Goal: Information Seeking & Learning: Learn about a topic

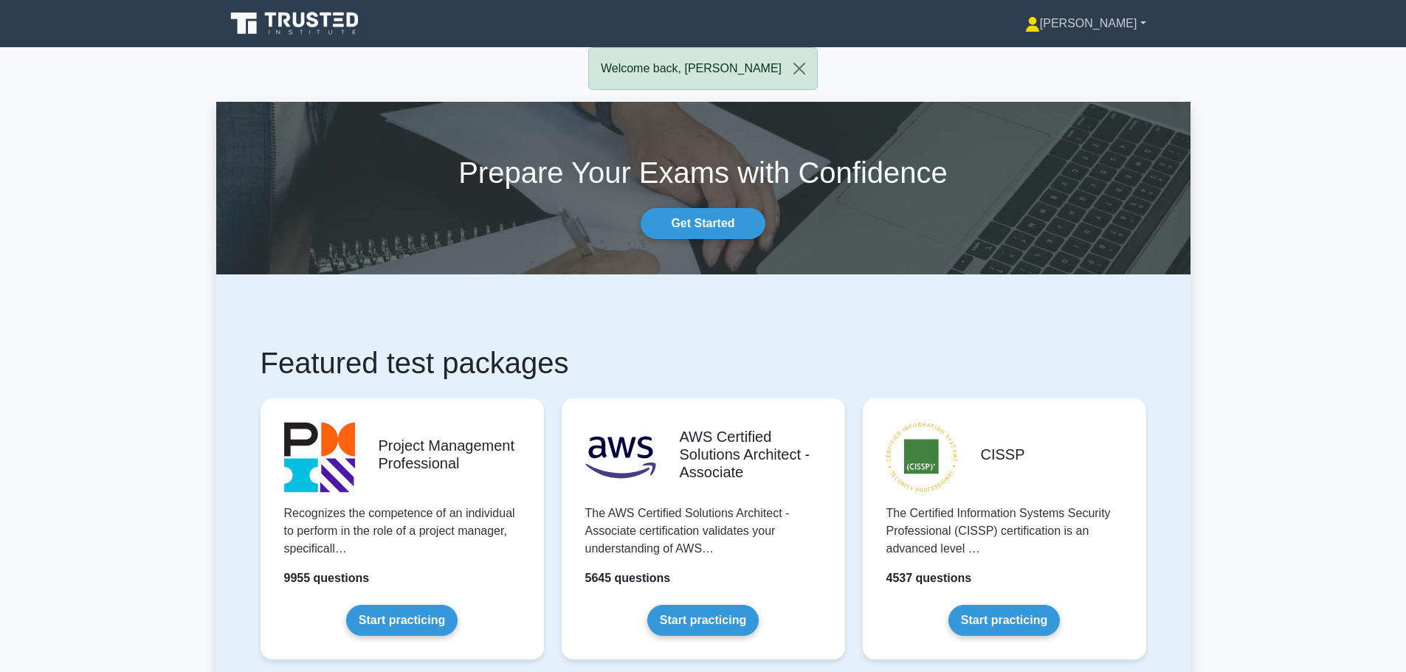
click at [1112, 18] on link "[PERSON_NAME]" at bounding box center [1085, 24] width 192 height 30
click at [1077, 50] on link "Profile" at bounding box center [1048, 58] width 117 height 24
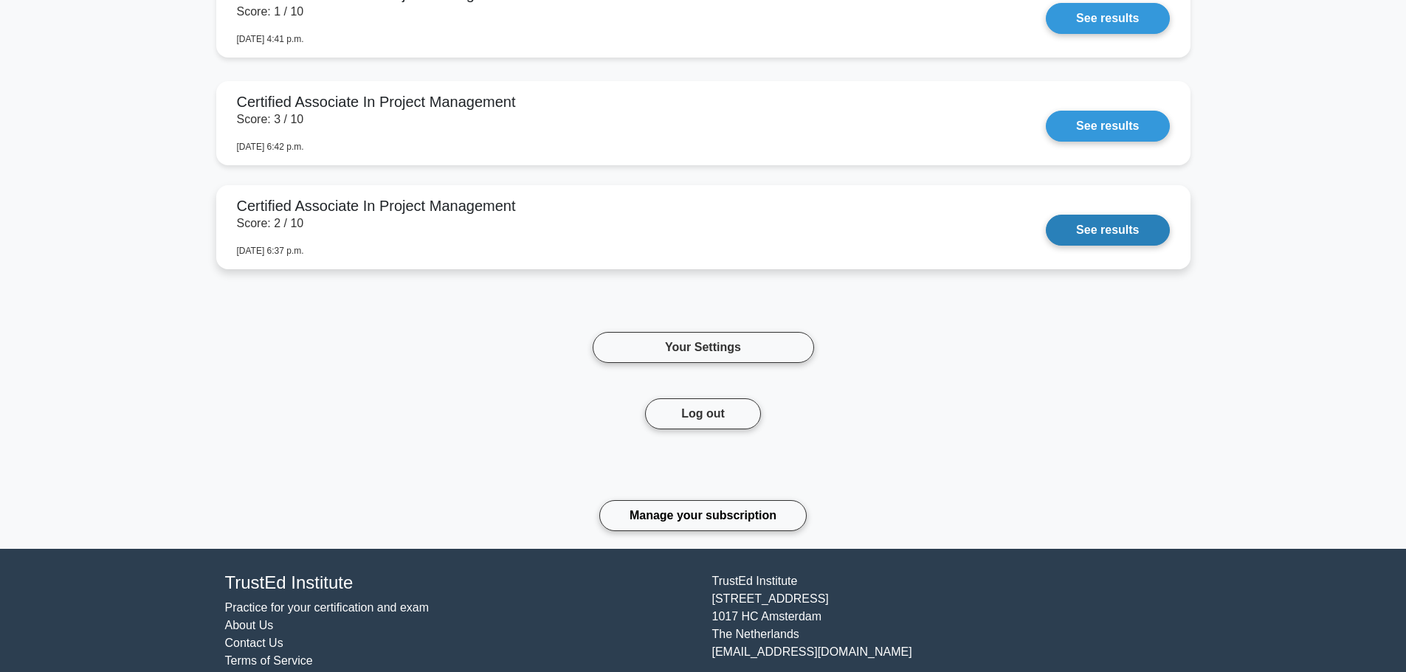
scroll to position [2996, 0]
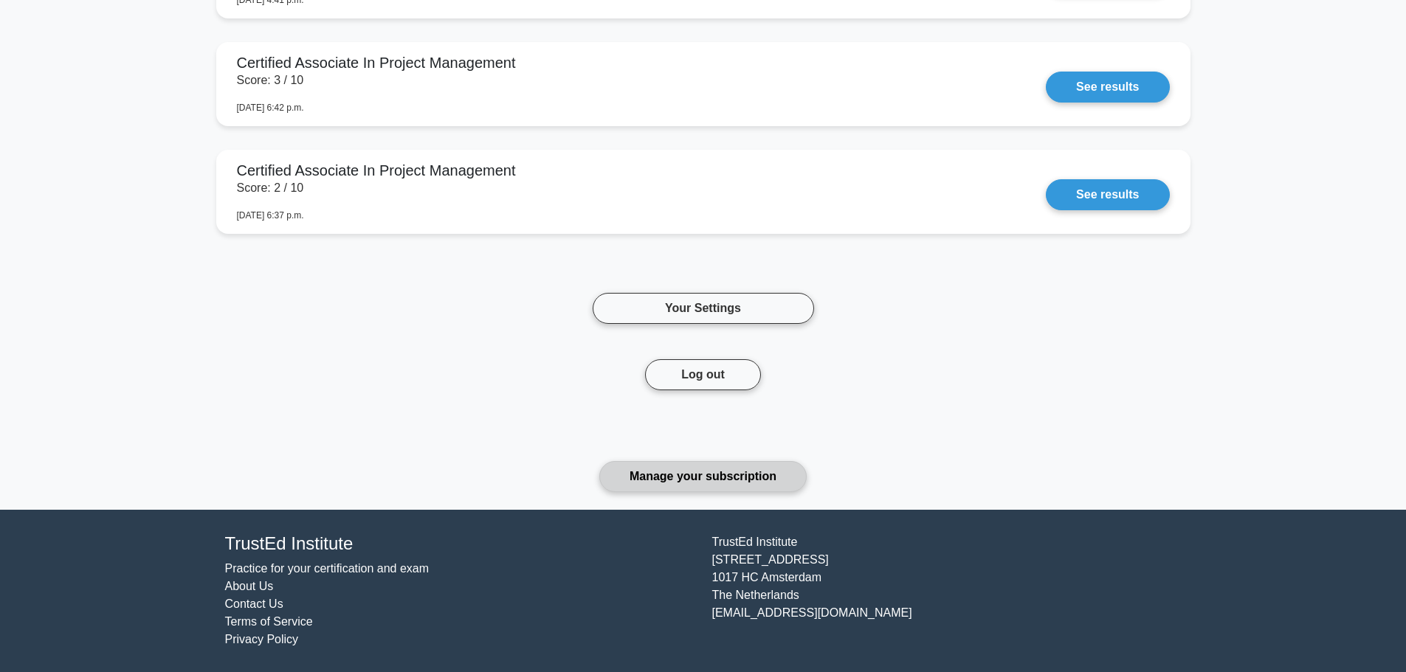
click at [696, 473] on link "Manage your subscription" at bounding box center [702, 476] width 207 height 31
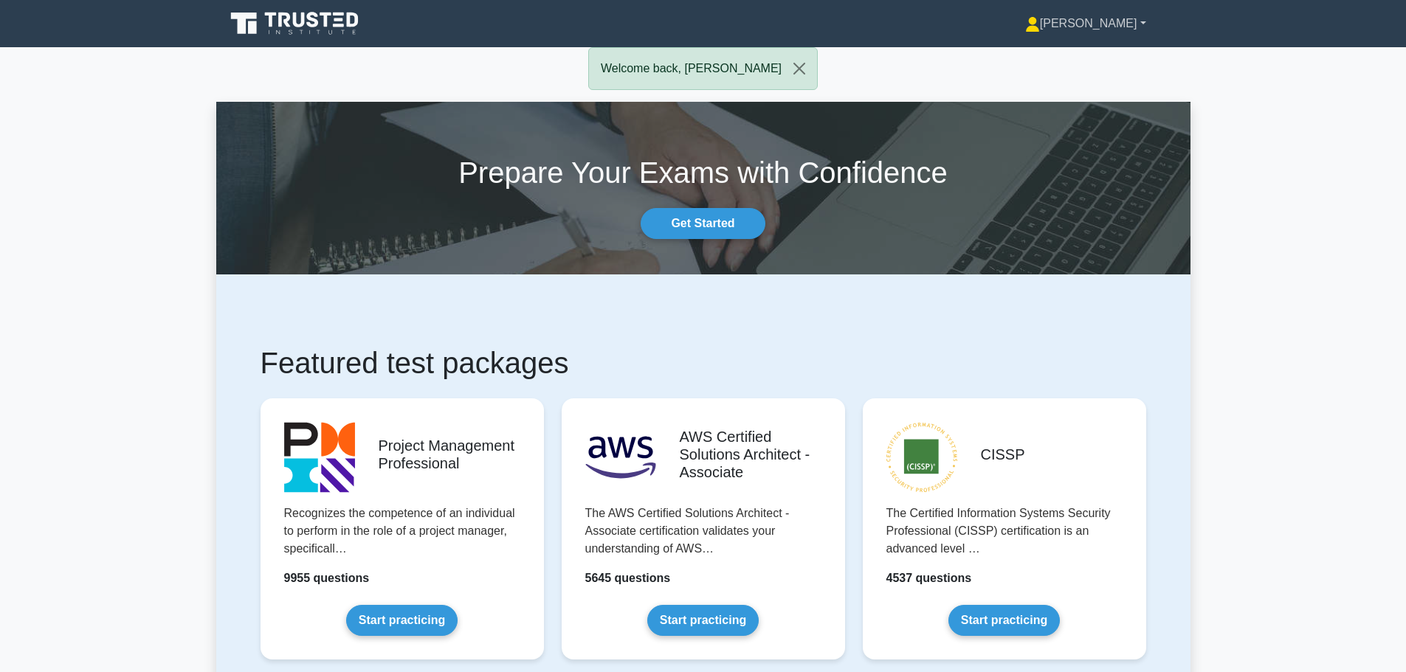
click at [1116, 21] on link "[PERSON_NAME]" at bounding box center [1085, 24] width 192 height 30
click at [1085, 78] on link "Settings" at bounding box center [1048, 82] width 117 height 24
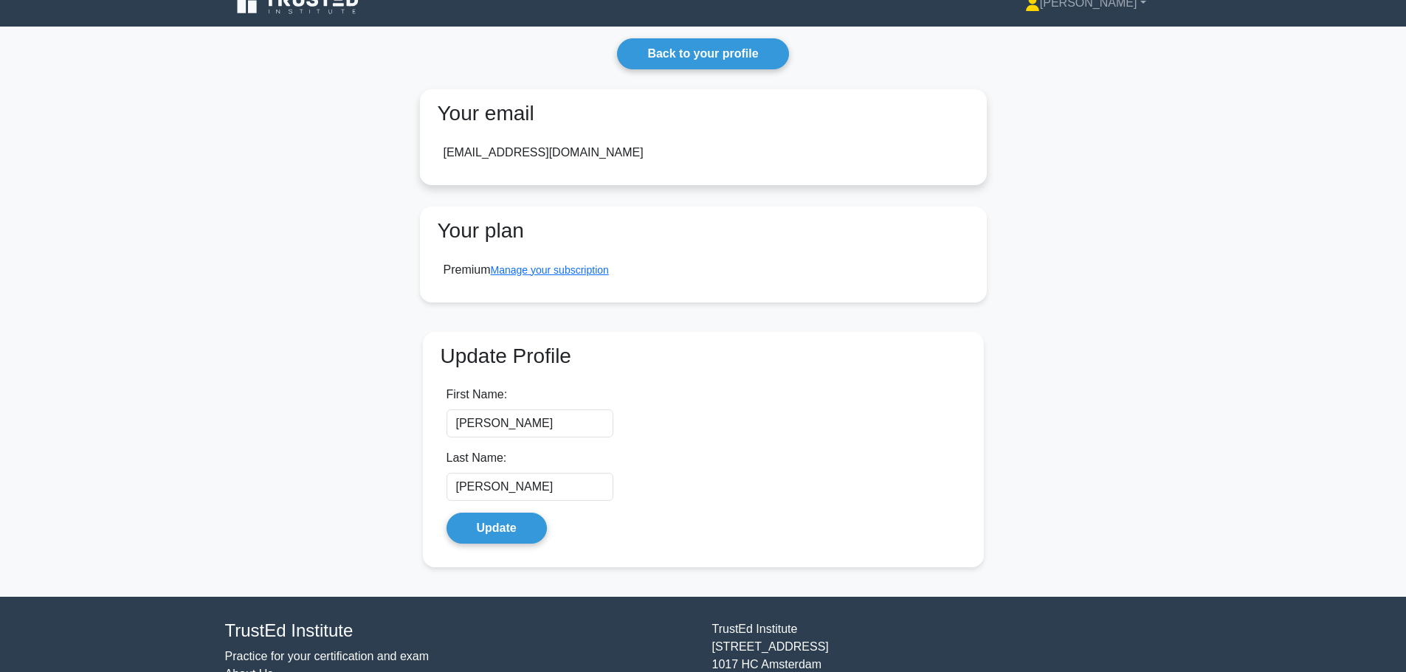
scroll to position [74, 0]
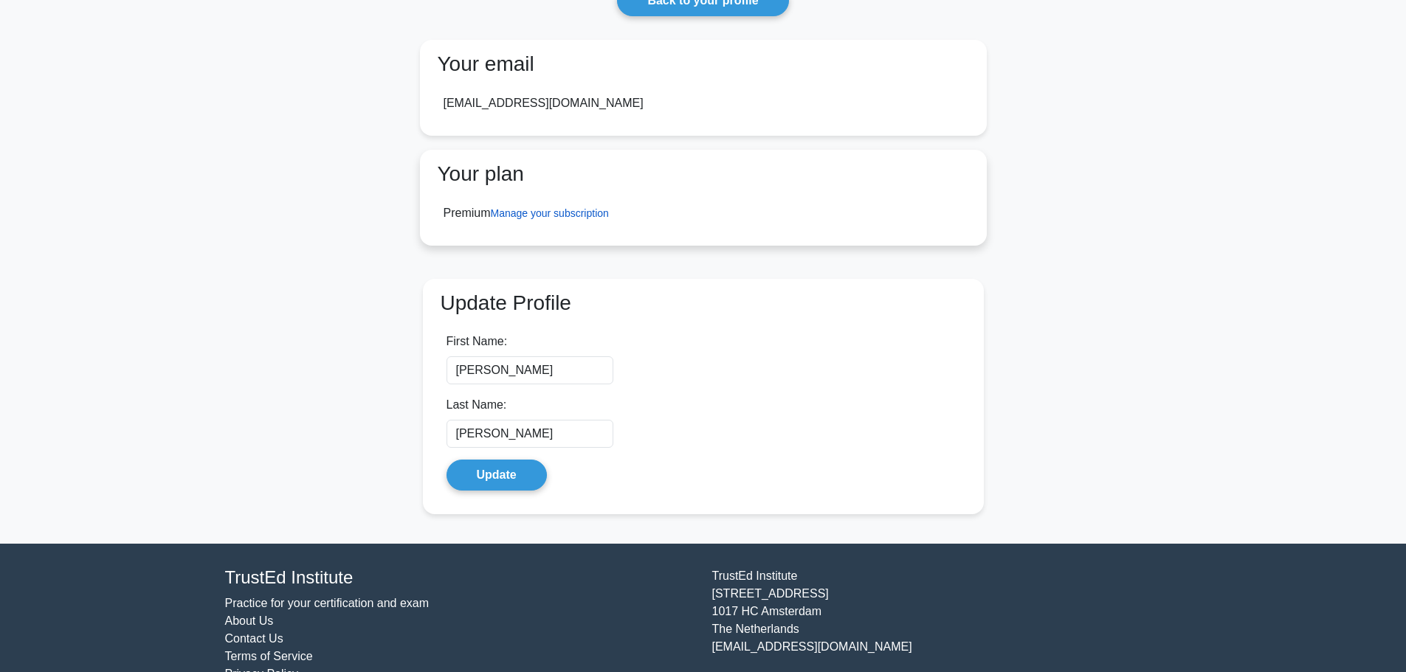
click at [550, 217] on link "Manage your subscription" at bounding box center [550, 213] width 118 height 12
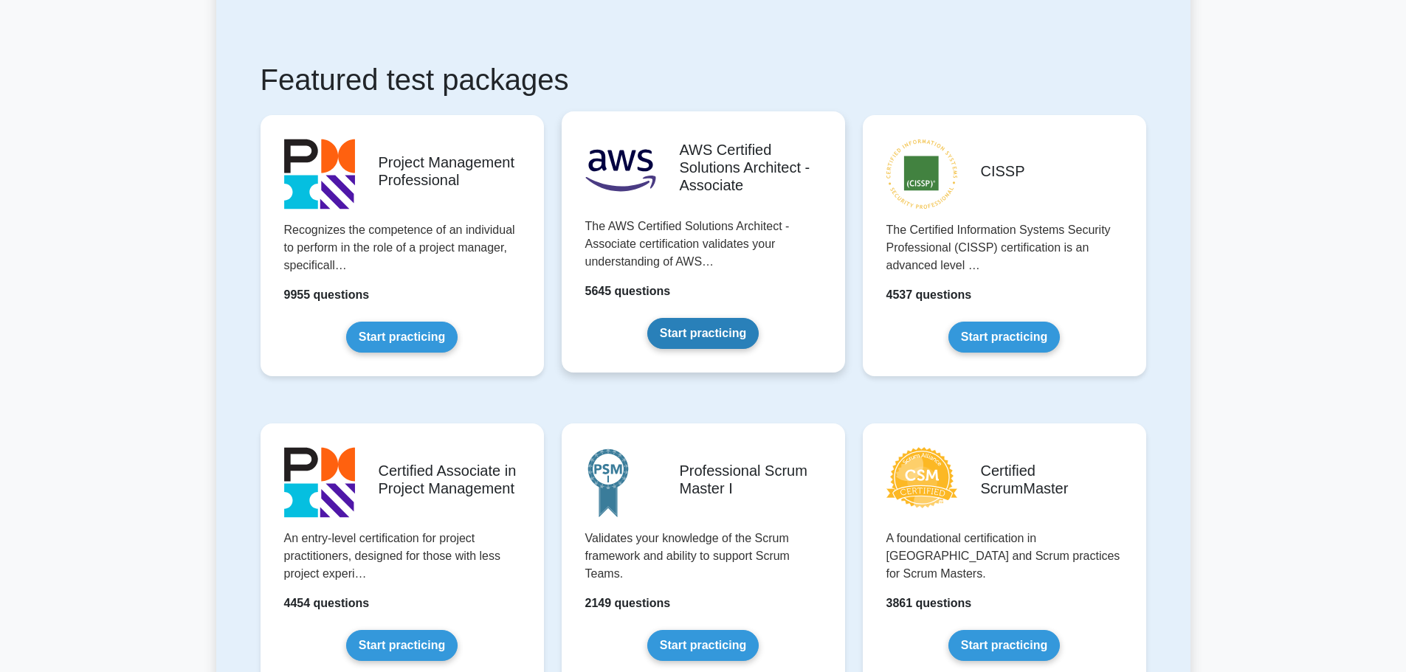
scroll to position [295, 0]
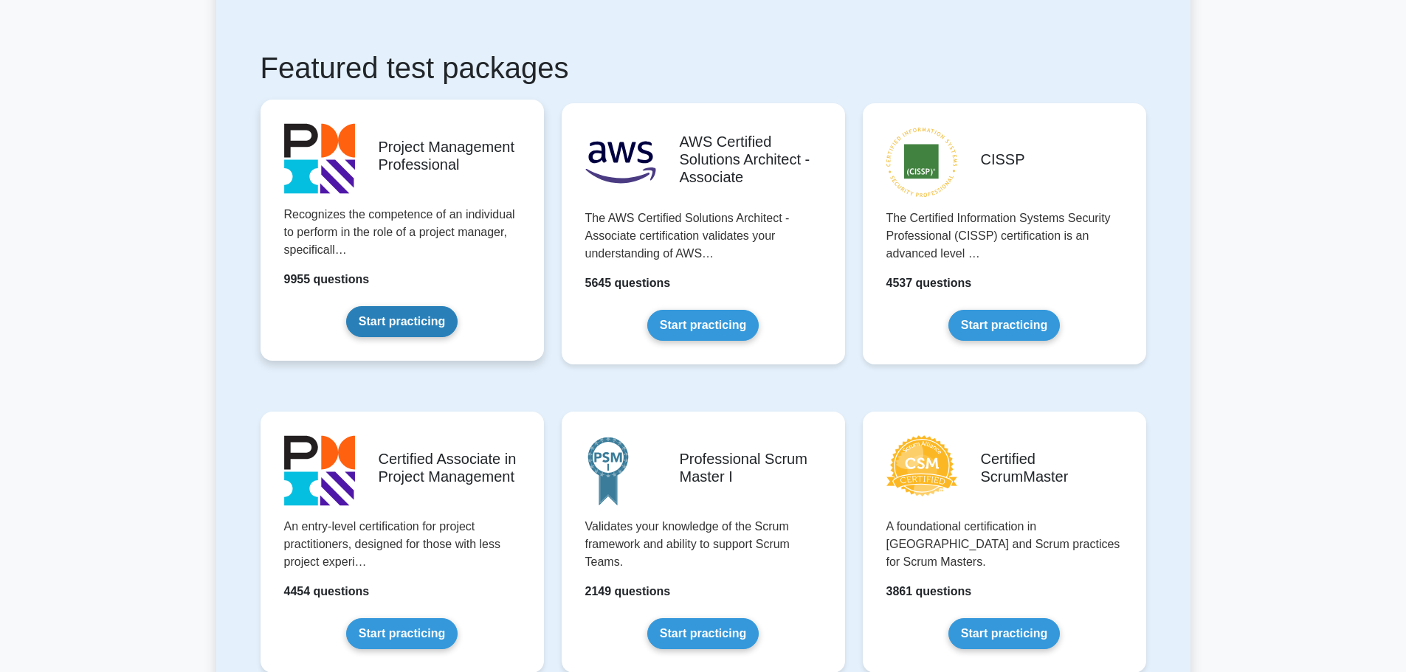
click at [435, 318] on link "Start practicing" at bounding box center [401, 321] width 111 height 31
